Goal: Task Accomplishment & Management: Manage account settings

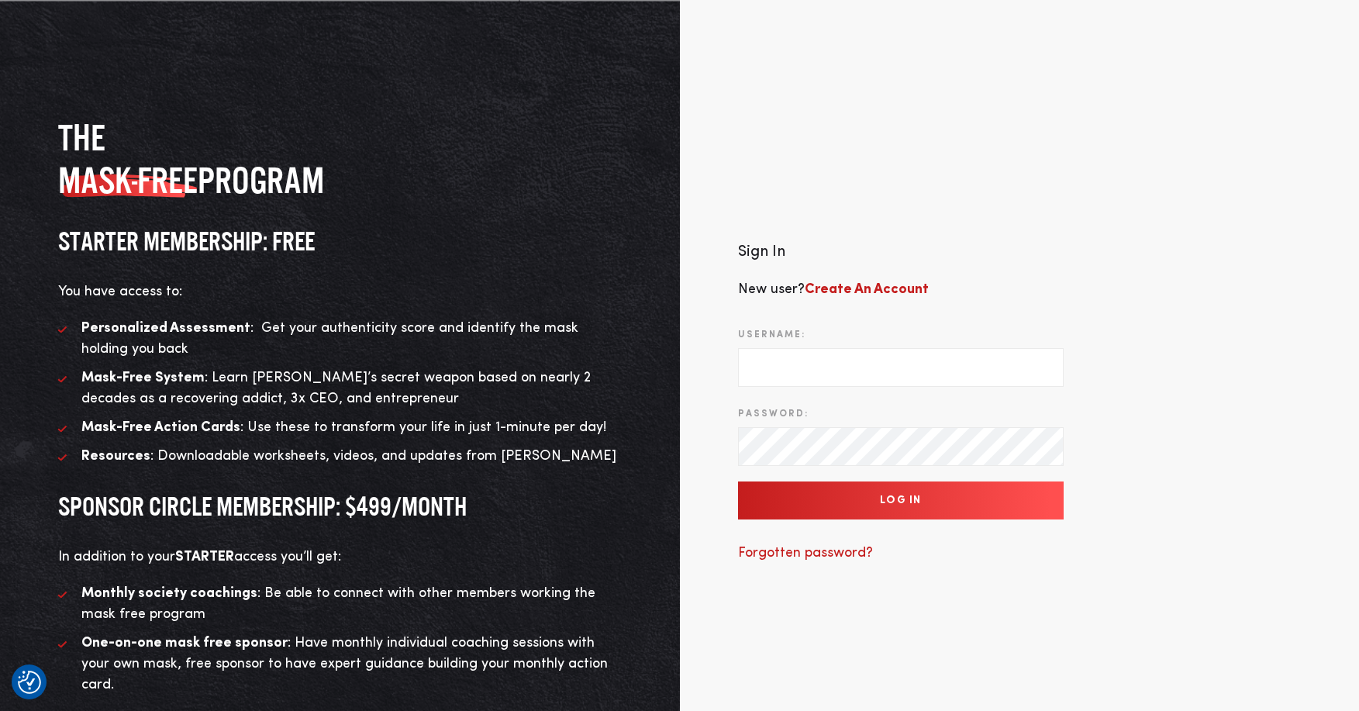
click at [832, 348] on input "Username:" at bounding box center [901, 367] width 326 height 39
type input "support@twohourssleep.com"
